Goal: Information Seeking & Learning: Learn about a topic

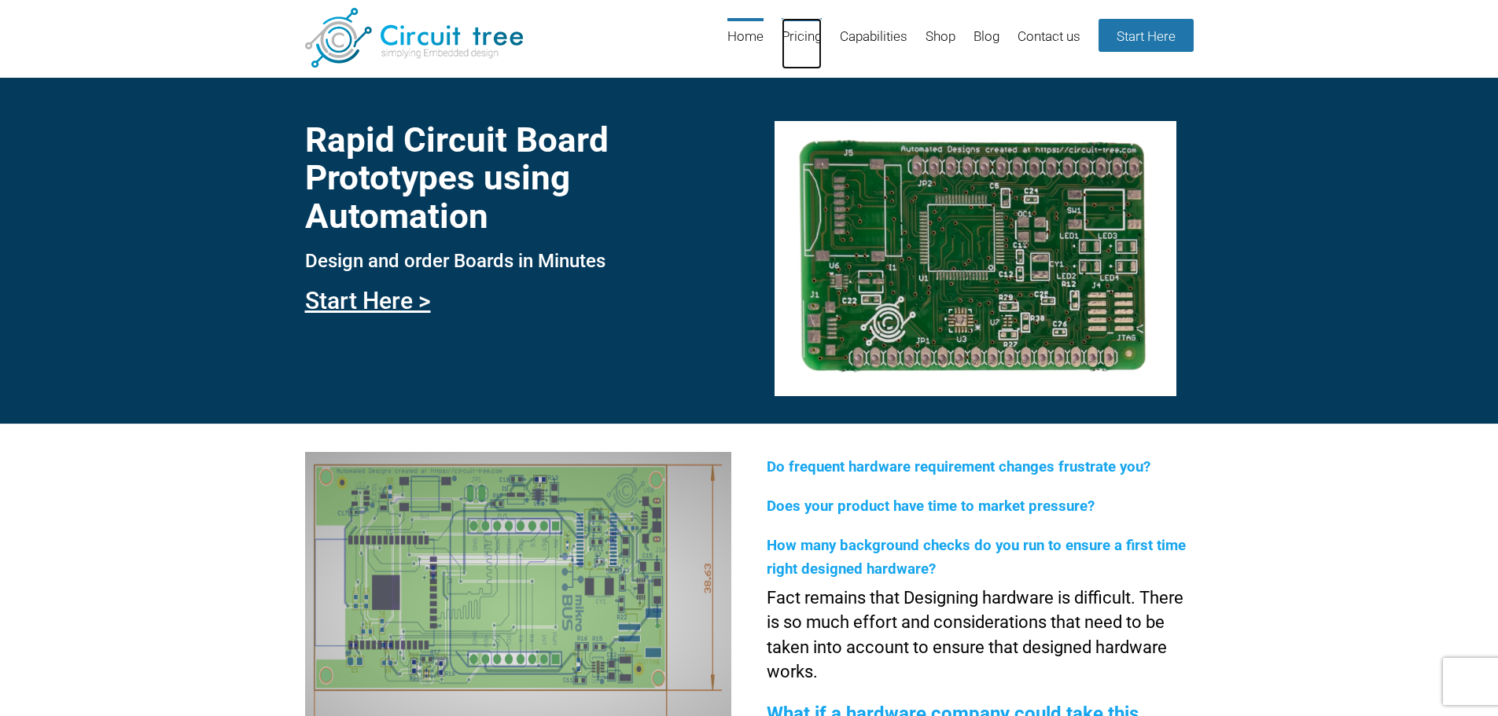
click at [808, 39] on link "Pricing" at bounding box center [802, 43] width 40 height 51
click at [881, 25] on link "Capabilities" at bounding box center [874, 43] width 68 height 51
